Goal: Use online tool/utility: Utilize a website feature to perform a specific function

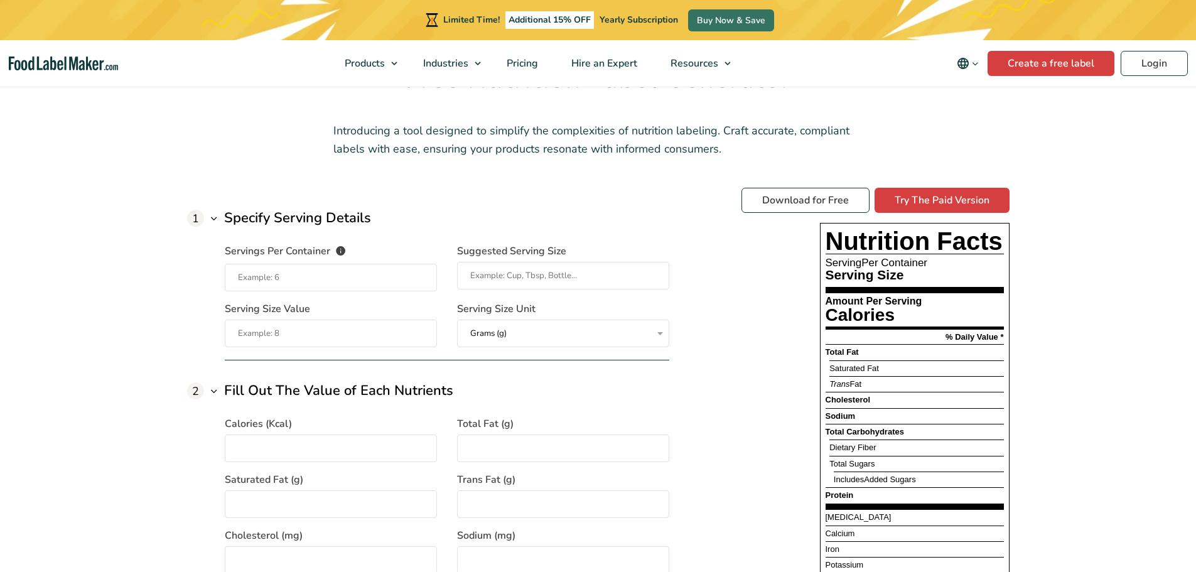
scroll to position [942, 0]
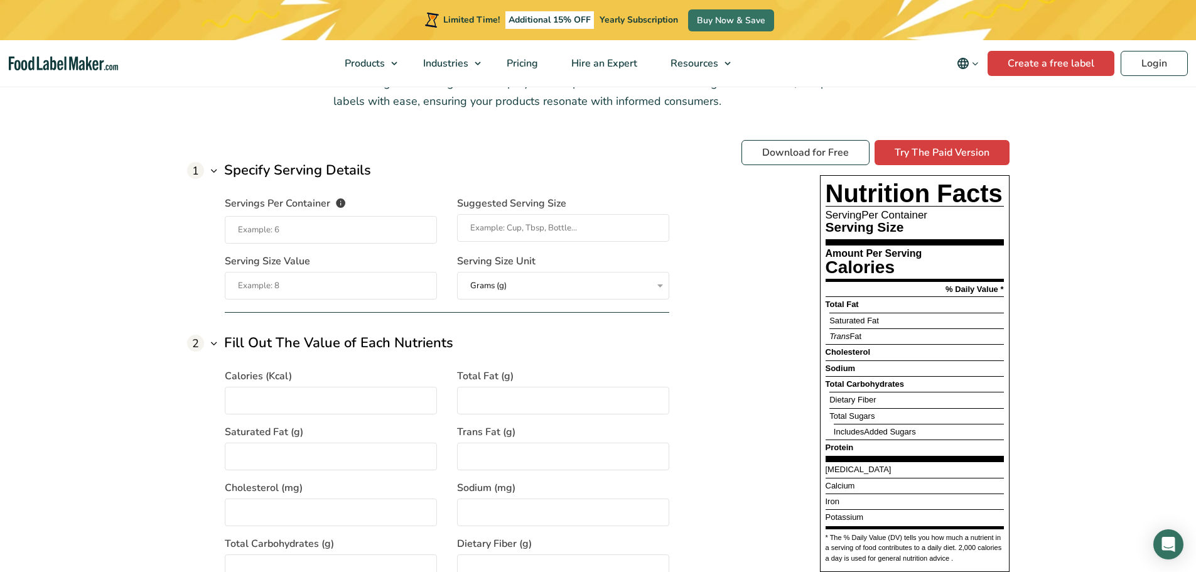
click at [327, 230] on input "Servings Per Container The number of servings that each package of your product…" at bounding box center [331, 230] width 212 height 28
click at [329, 205] on span "Servings Per Container" at bounding box center [278, 204] width 106 height 17
click at [329, 216] on input "Servings Per Container The number of servings that each package of your product…" at bounding box center [331, 230] width 212 height 28
click at [322, 225] on input "Servings Per Container The number of servings that each package of your product…" at bounding box center [331, 230] width 212 height 28
type input "1"
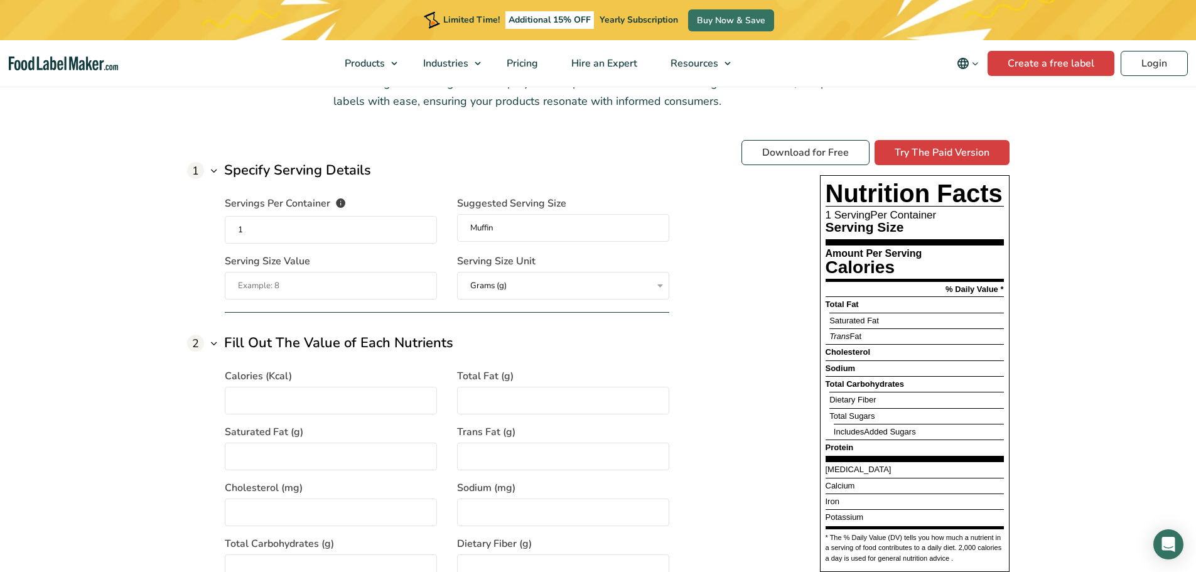
type input "Muffin"
type input "150"
type input "370"
type input "16"
type input "7"
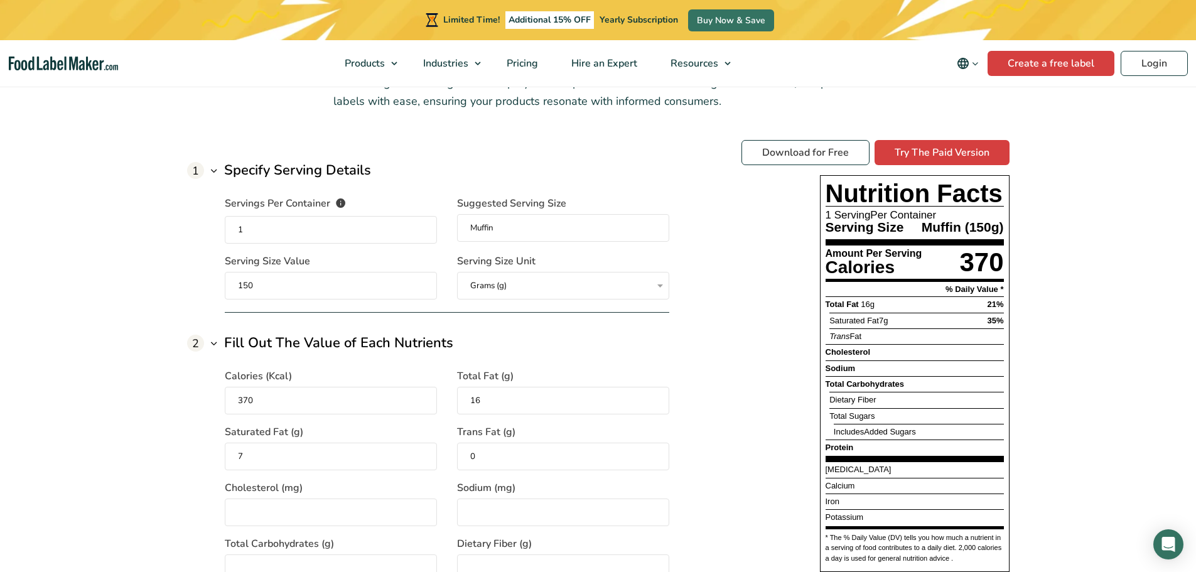
type input "0"
type input "55"
type input "690"
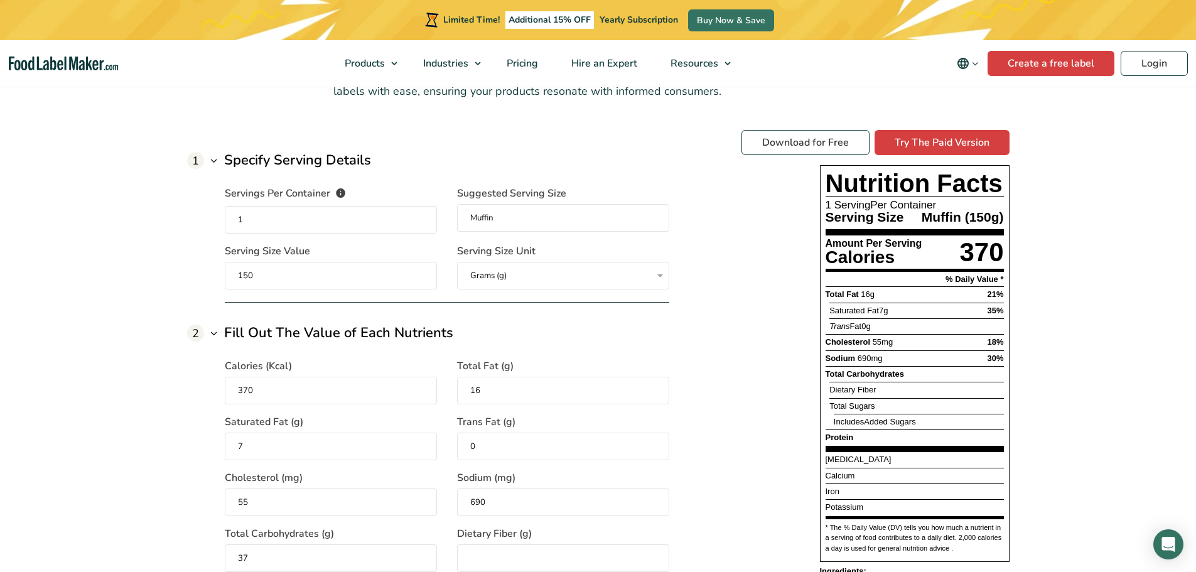
type input "37"
type input "4"
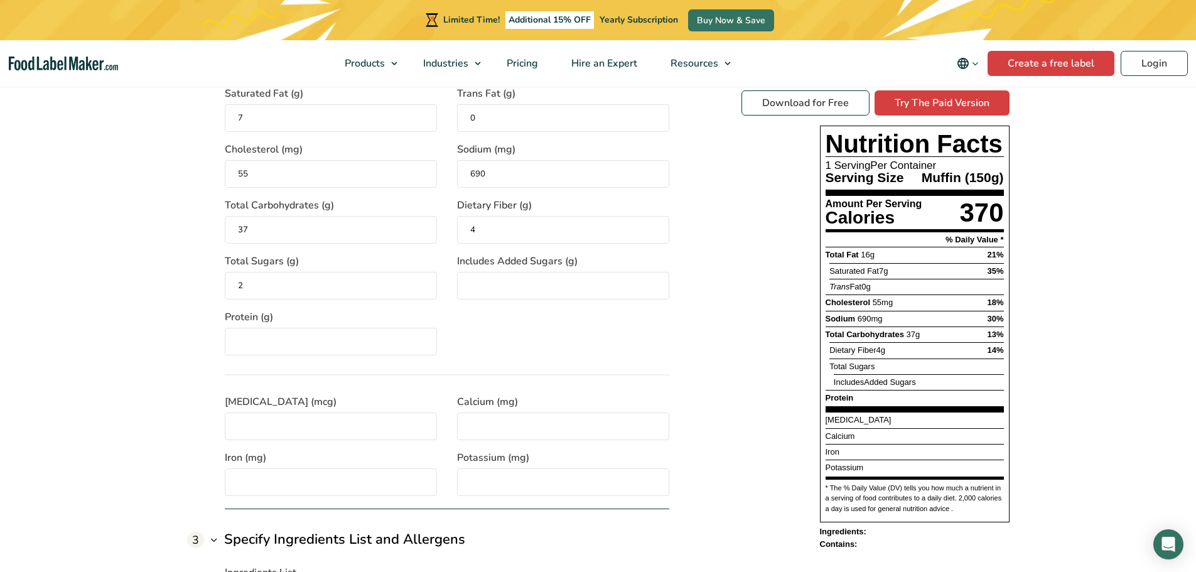
type input "2"
type input "0"
type input "21"
type input "0.2"
type input "180"
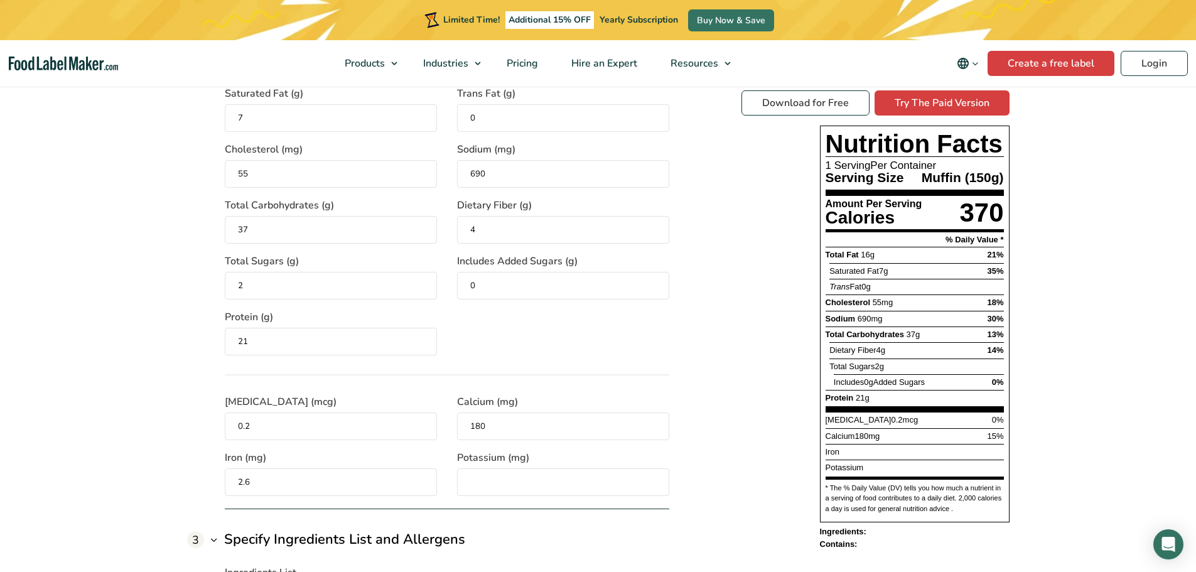
type input "2.6"
type input "290"
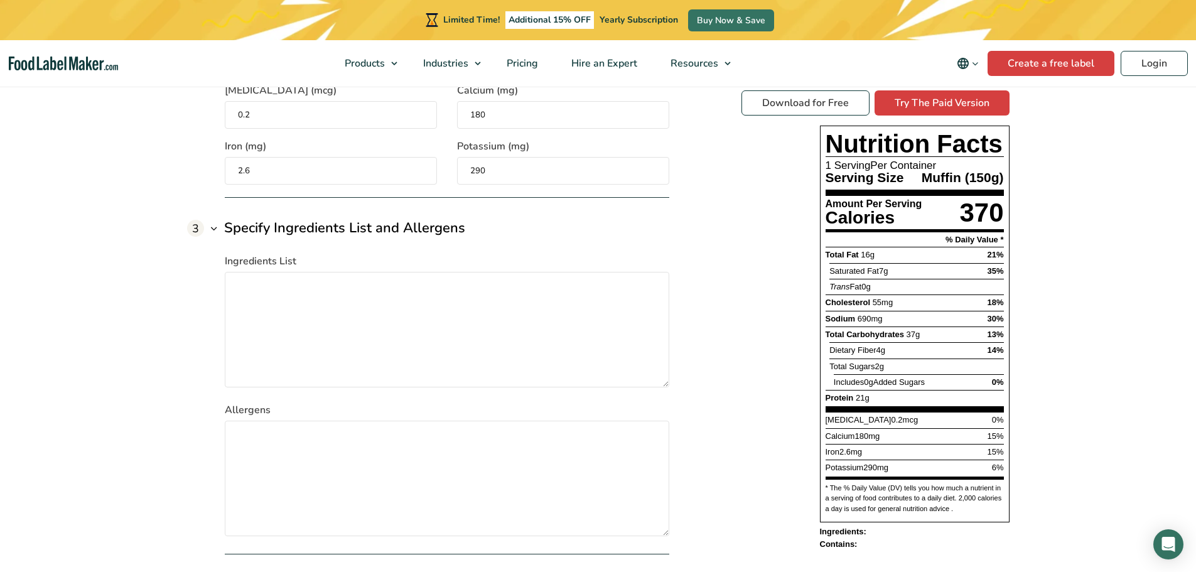
click at [737, 325] on div "1 Specify Serving Details Servings Per Container The number of servings that ea…" at bounding box center [598, 22] width 823 height 1064
